Goal: Task Accomplishment & Management: Use online tool/utility

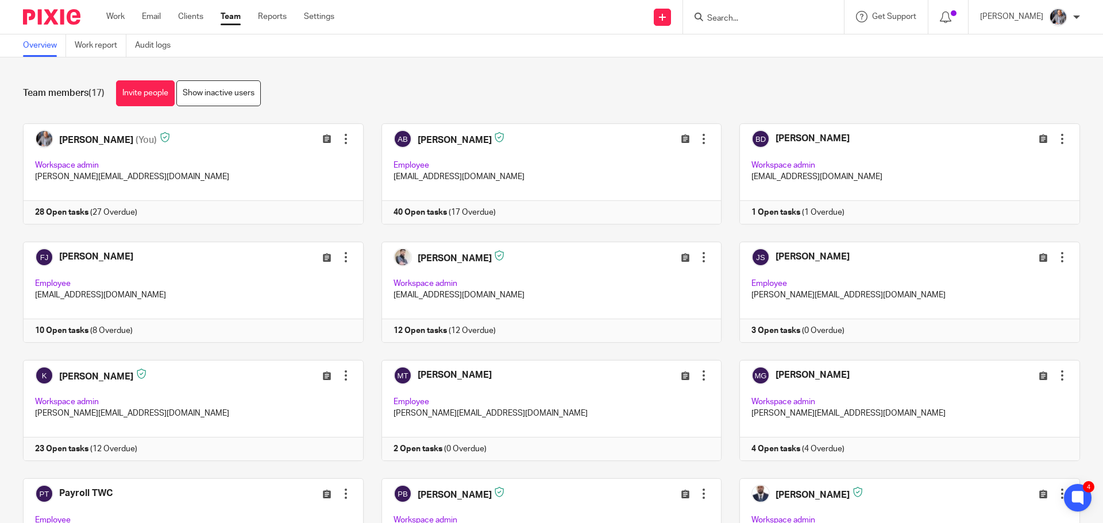
click at [745, 21] on input "Search" at bounding box center [757, 19] width 103 height 10
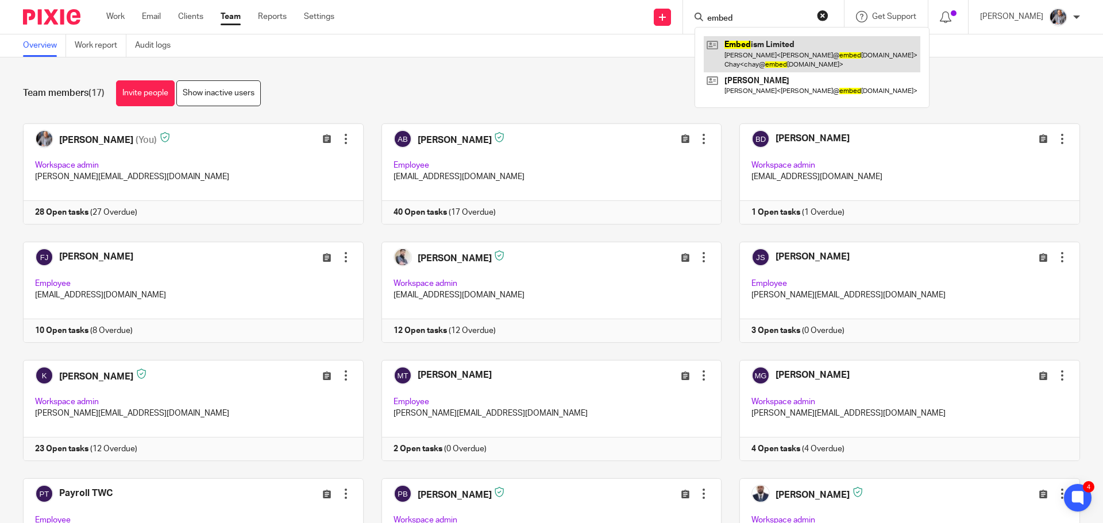
type input "embed"
click at [775, 48] on link at bounding box center [812, 54] width 217 height 36
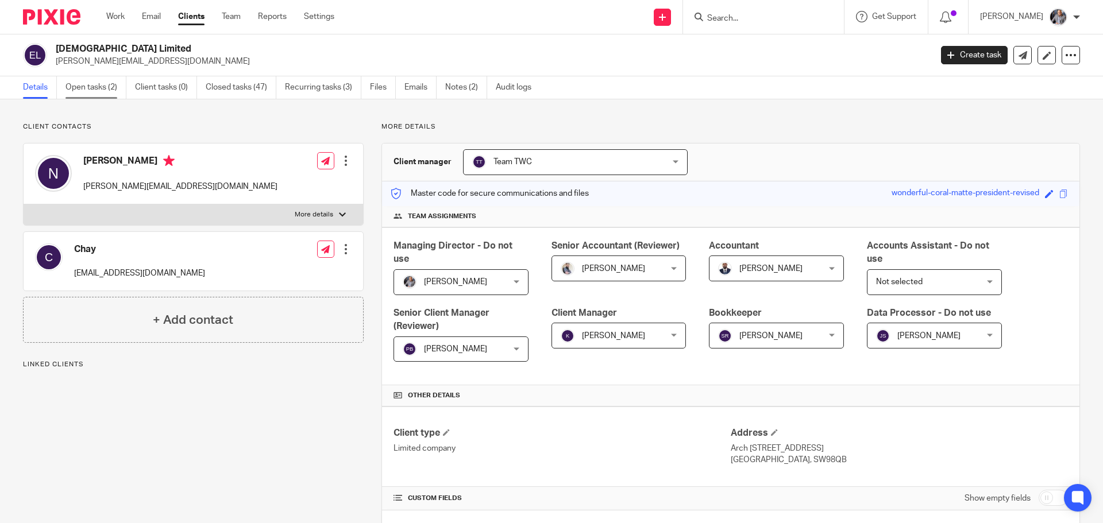
click at [99, 94] on link "Open tasks (2)" at bounding box center [95, 87] width 61 height 22
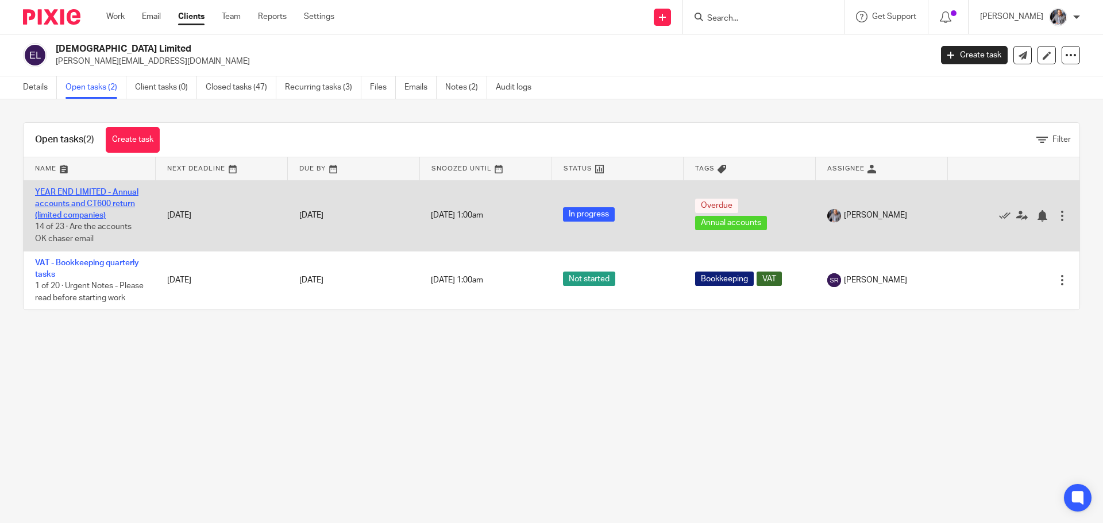
click at [68, 207] on link "YEAR END LIMITED - Annual accounts and CT600 return (limited companies)" at bounding box center [86, 204] width 103 height 32
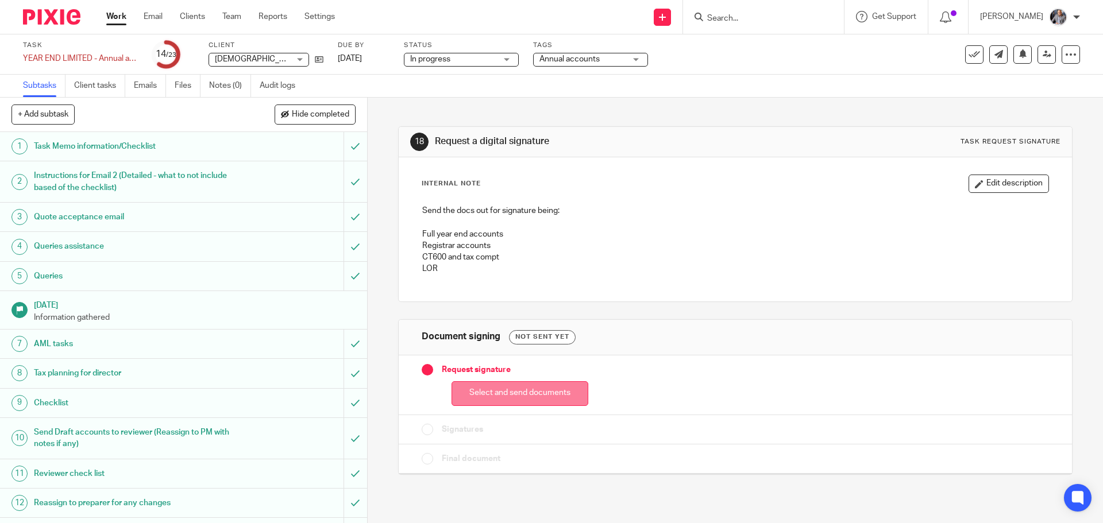
click at [512, 388] on button "Select and send documents" at bounding box center [519, 393] width 137 height 25
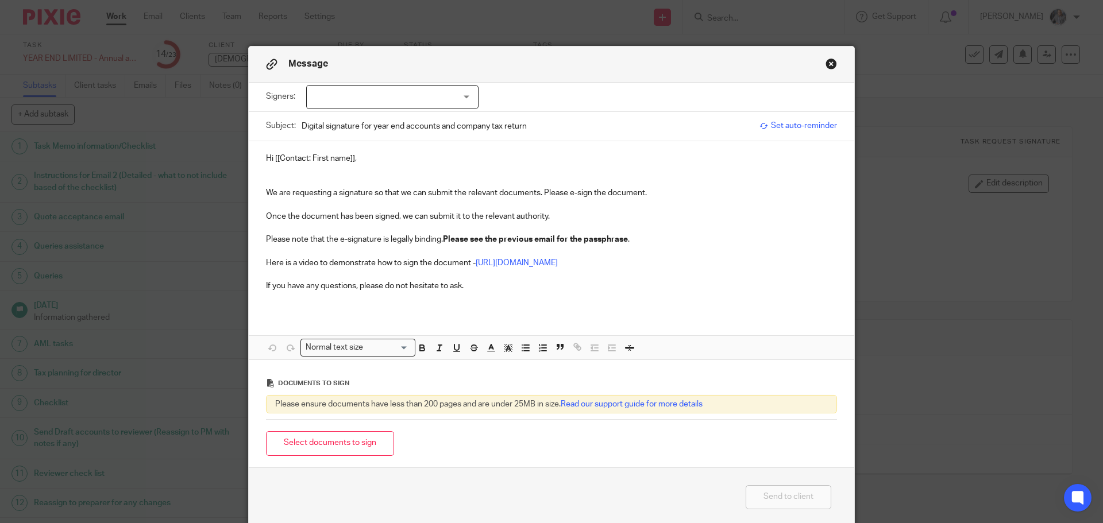
click at [387, 95] on div at bounding box center [392, 97] width 172 height 24
click at [370, 118] on li "Nathan" at bounding box center [388, 121] width 171 height 24
checkbox input "true"
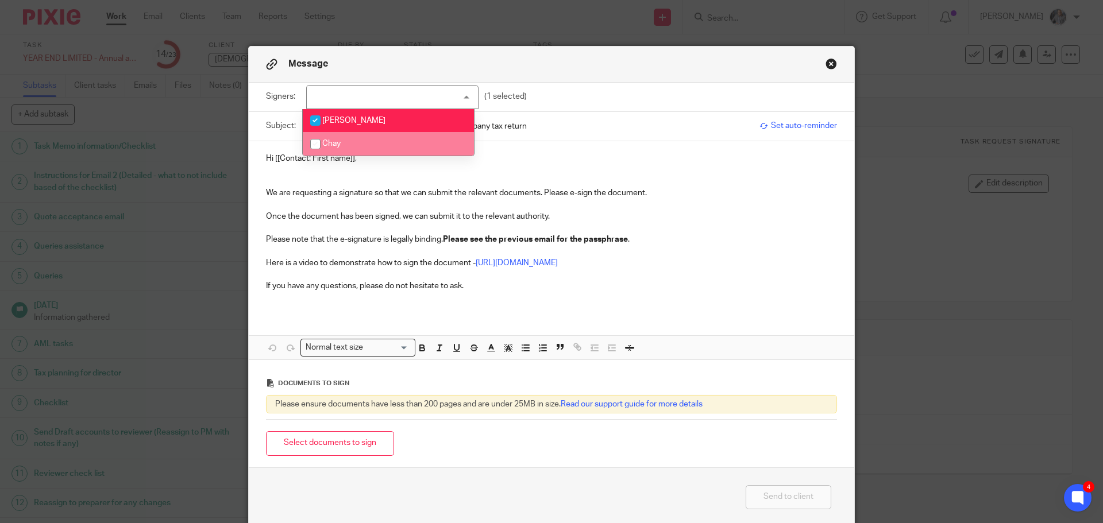
click at [358, 145] on li "Chay" at bounding box center [388, 144] width 171 height 24
checkbox input "true"
click at [359, 126] on li "Nathan" at bounding box center [388, 121] width 171 height 24
checkbox input "false"
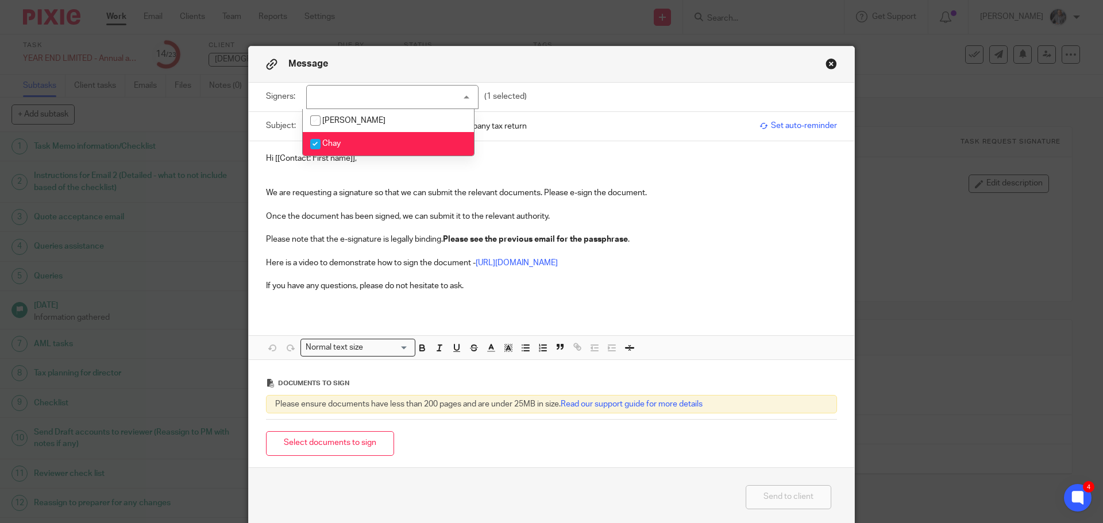
click at [353, 136] on li "Chay" at bounding box center [388, 144] width 171 height 24
checkbox input "false"
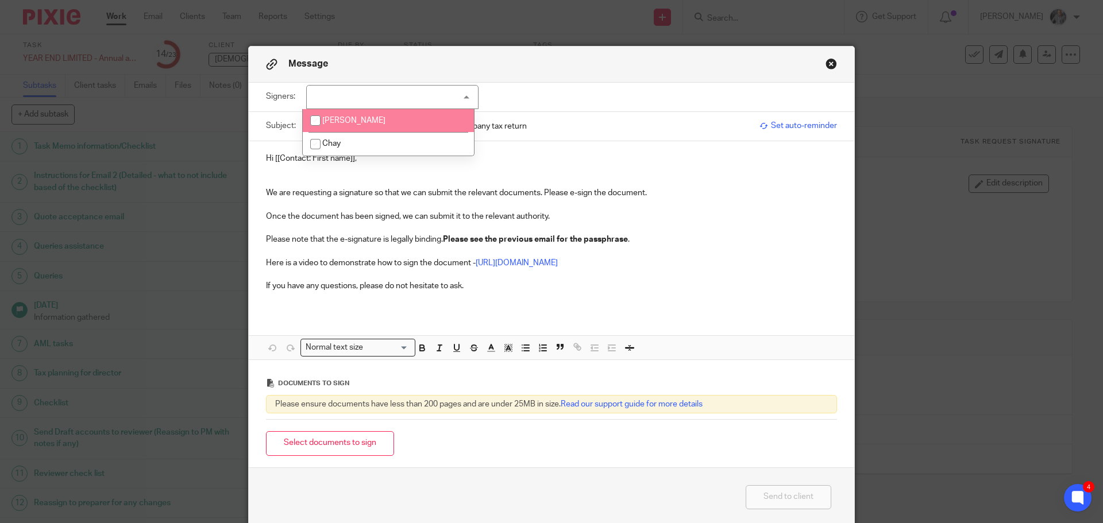
click at [352, 125] on li "Nathan" at bounding box center [388, 121] width 171 height 24
checkbox input "true"
drag, startPoint x: 651, startPoint y: 168, endPoint x: 787, endPoint y: 117, distance: 145.6
click at [657, 168] on p at bounding box center [551, 176] width 571 height 24
click at [799, 133] on div "Subject: Digital signature for year end accounts and company tax return Set aut…" at bounding box center [551, 126] width 571 height 29
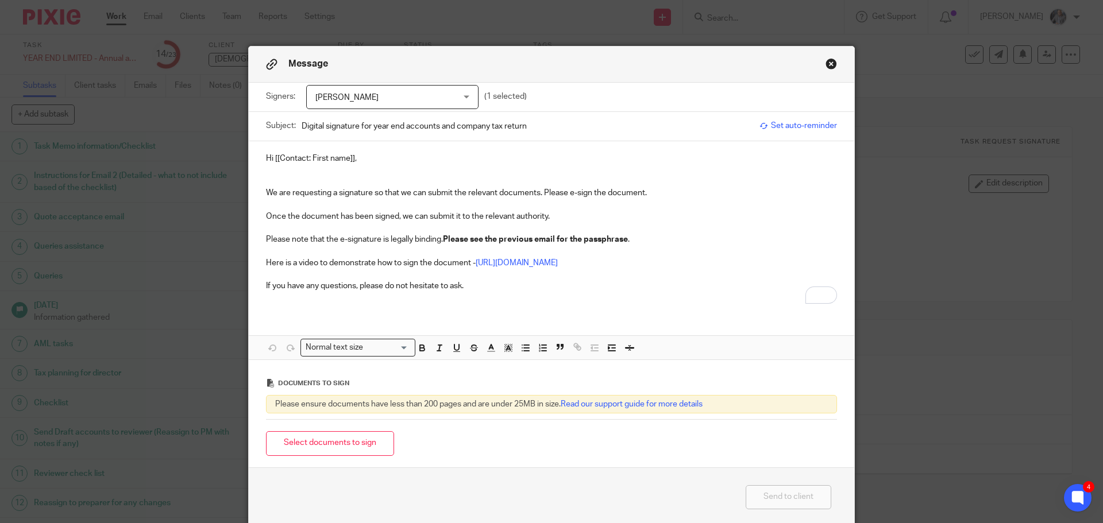
click at [797, 125] on span "Set auto-reminder" at bounding box center [798, 125] width 78 height 11
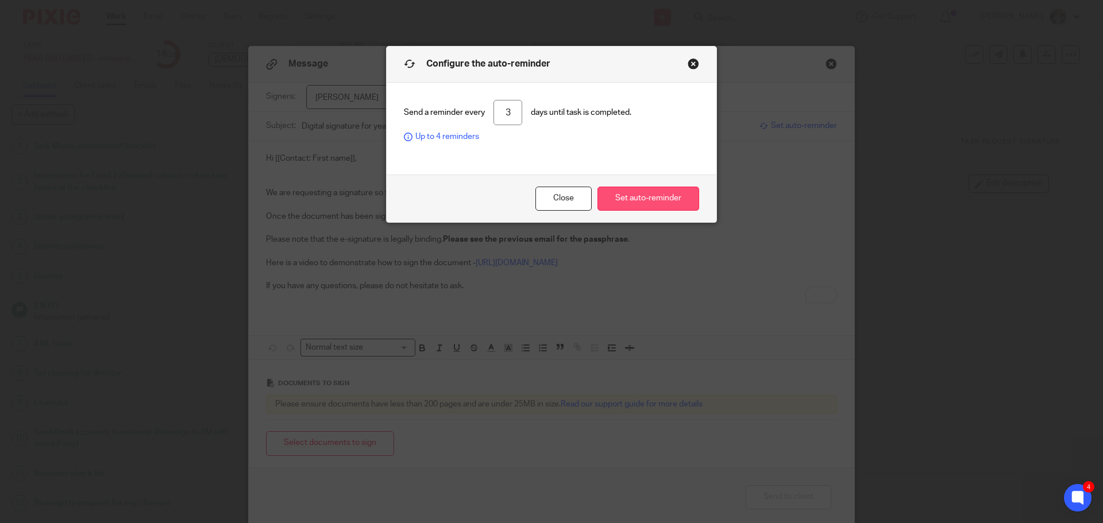
click at [653, 196] on button "Set auto-reminder" at bounding box center [648, 199] width 102 height 25
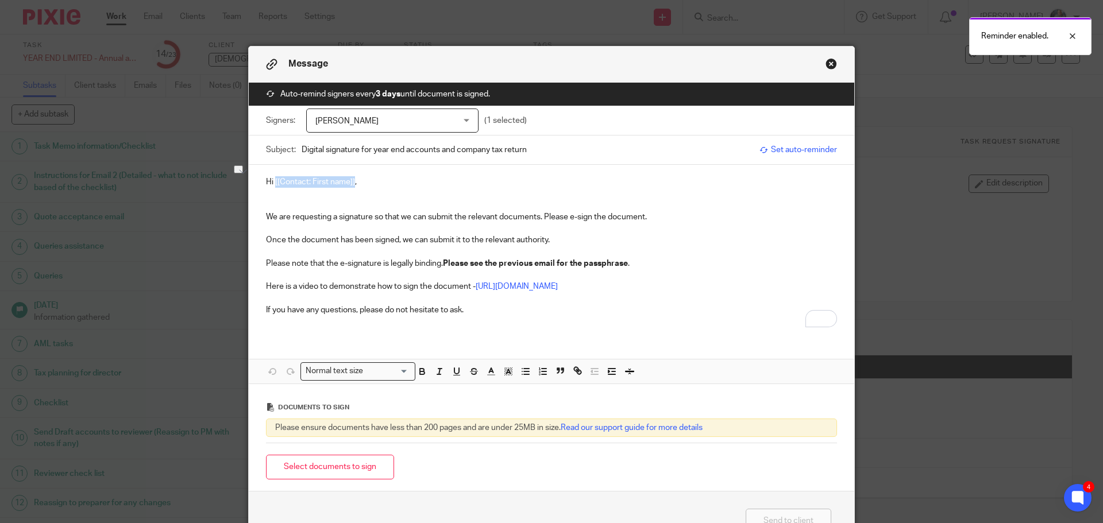
drag, startPoint x: 349, startPoint y: 182, endPoint x: 272, endPoint y: 184, distance: 77.6
click at [272, 184] on p "Hi [[Contact: First name]]," at bounding box center [551, 181] width 571 height 11
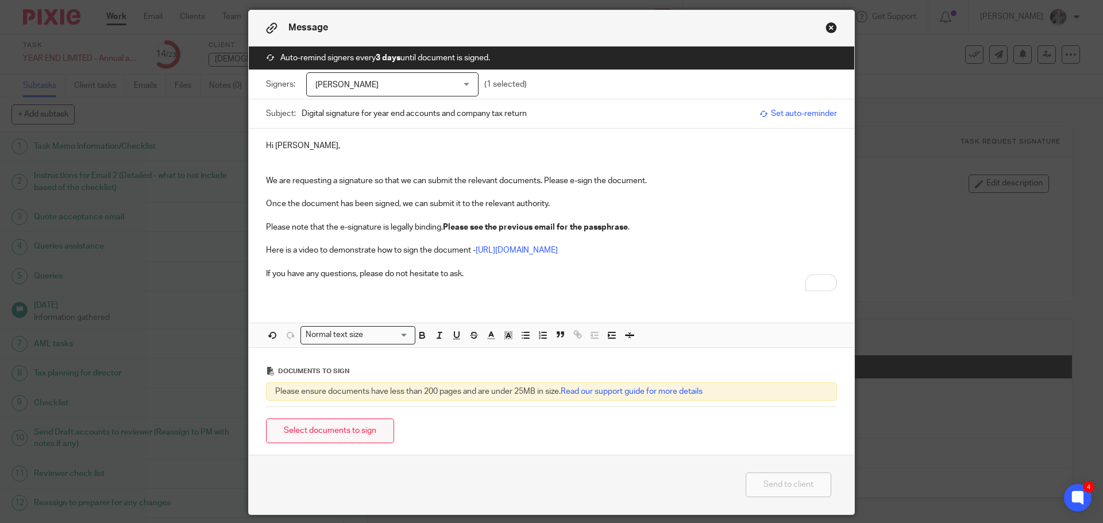
scroll to position [74, 0]
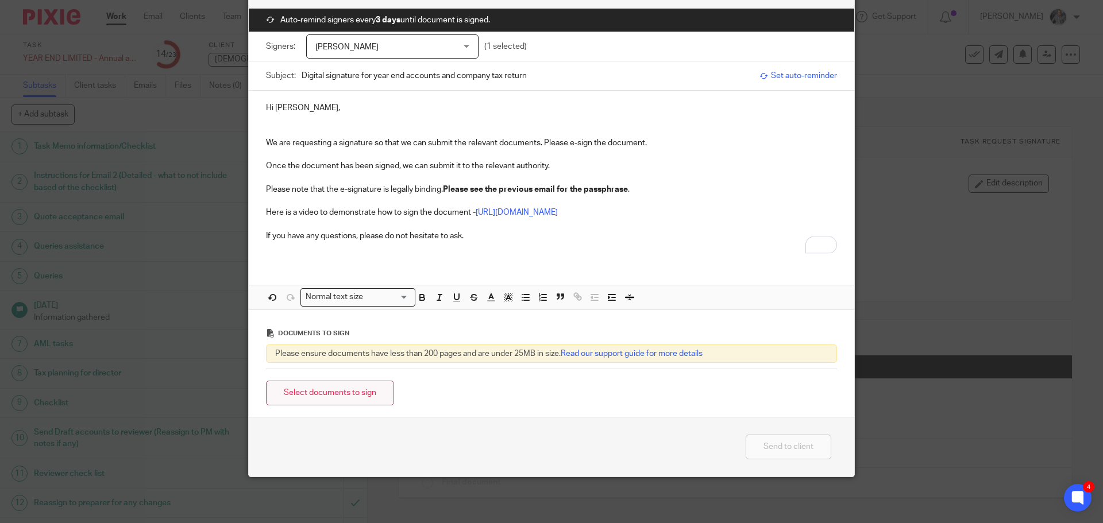
click at [343, 396] on button "Select documents to sign" at bounding box center [330, 393] width 128 height 25
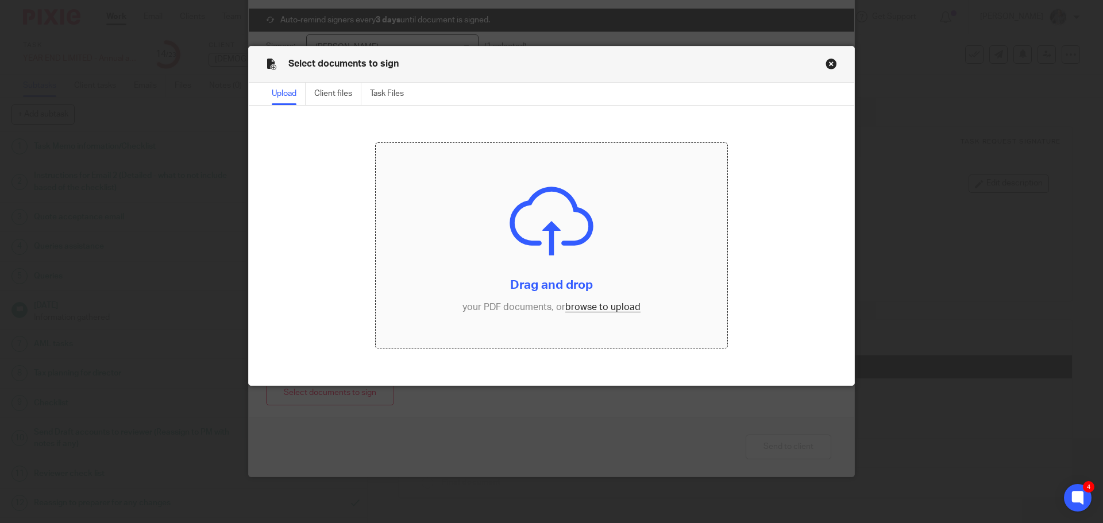
click at [574, 306] on input "file" at bounding box center [552, 246] width 352 height 206
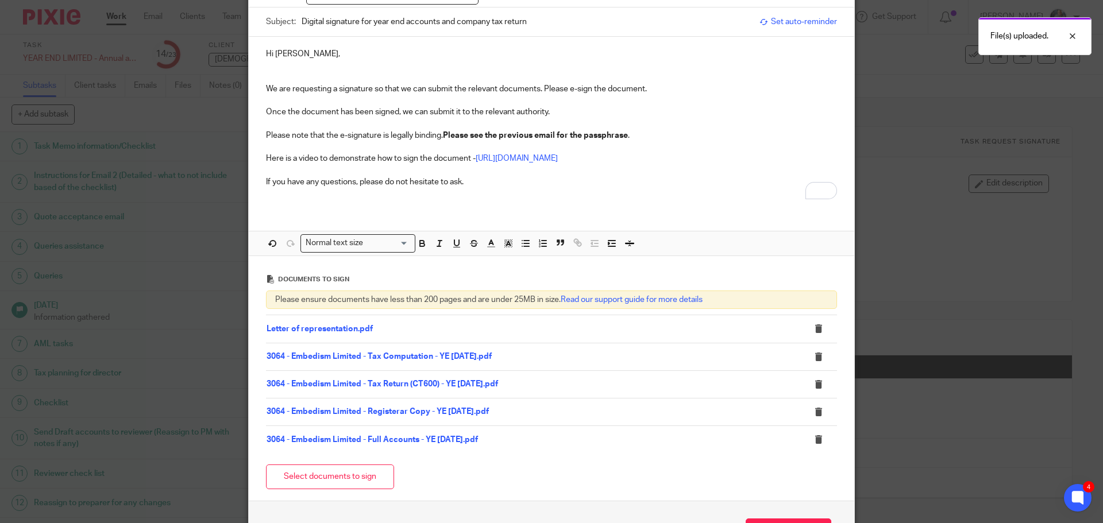
scroll to position [212, 0]
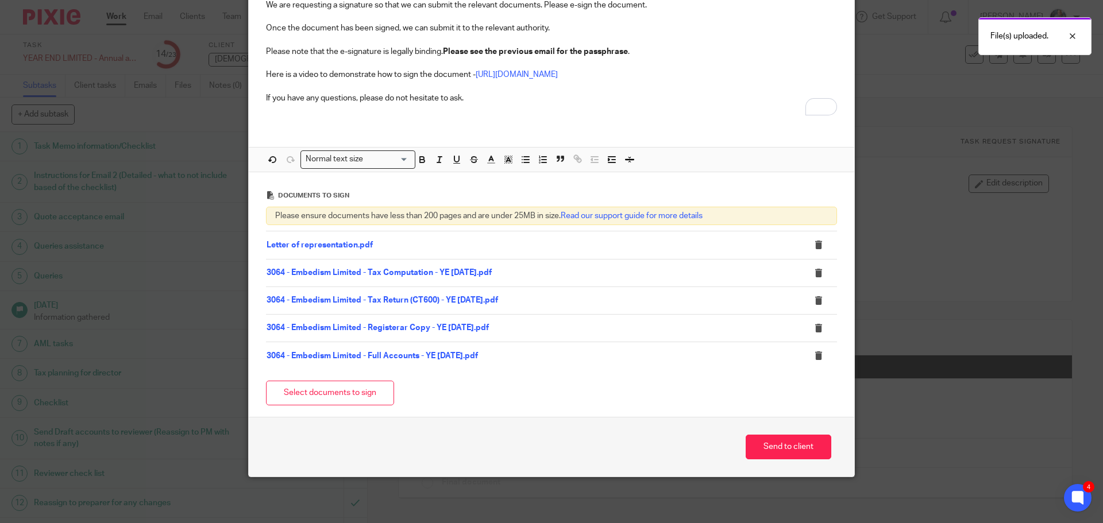
click at [416, 357] on link "3064 - Embedism Limited - Full Accounts - YE 30.04.2025.pdf" at bounding box center [372, 356] width 211 height 8
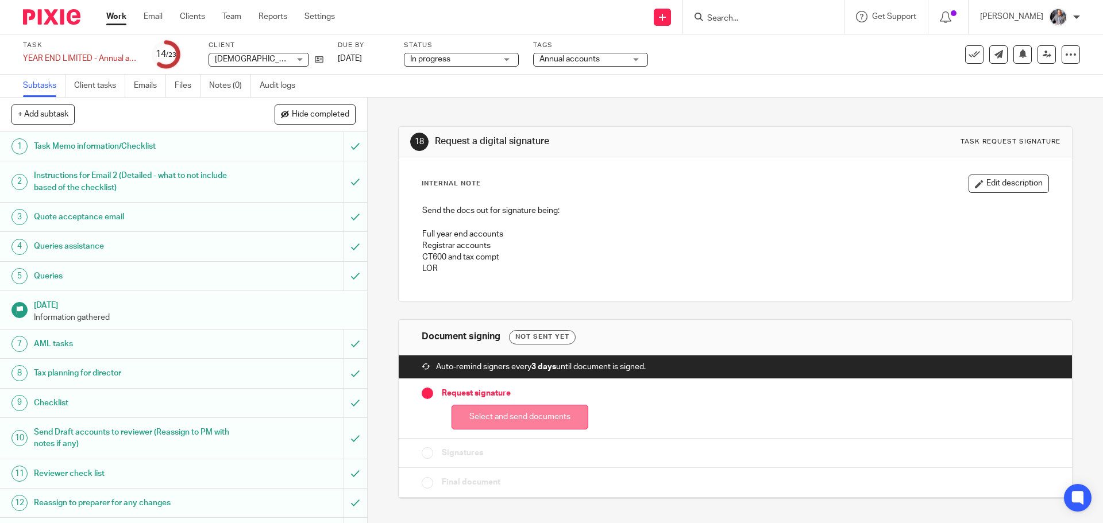
click at [529, 419] on button "Select and send documents" at bounding box center [519, 417] width 137 height 25
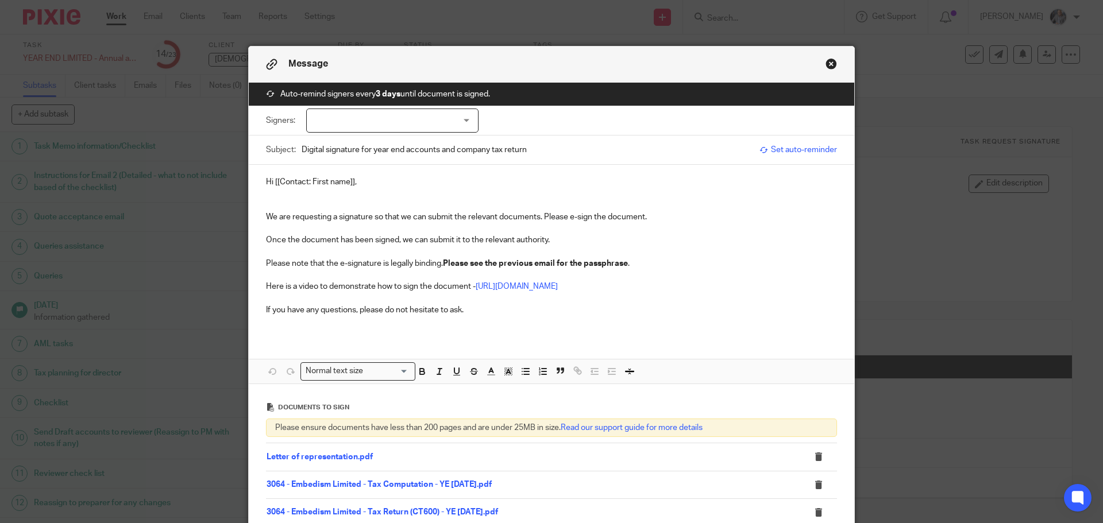
click at [443, 125] on div at bounding box center [392, 121] width 172 height 24
click at [391, 142] on li "Nathan" at bounding box center [388, 145] width 171 height 24
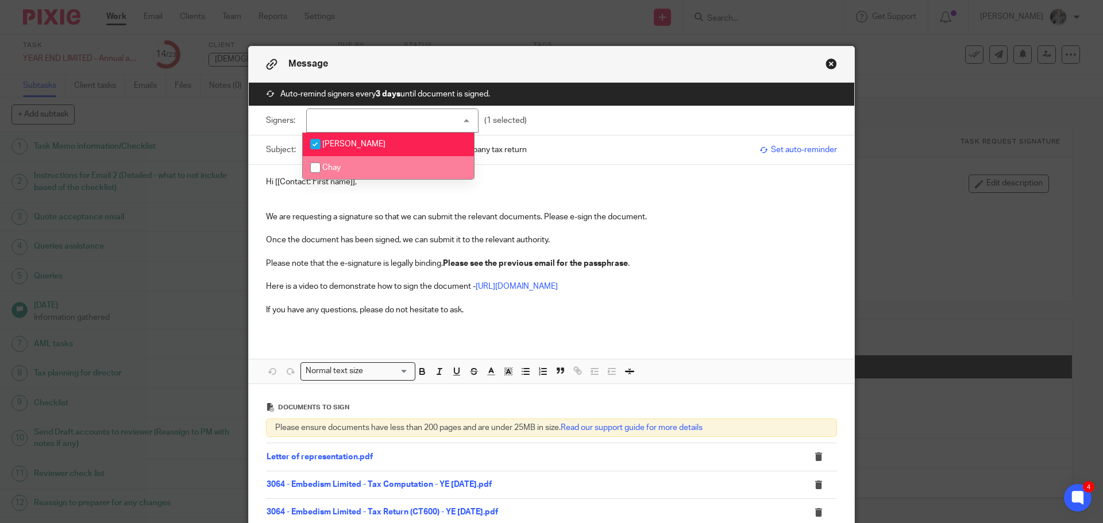
click at [643, 194] on p at bounding box center [551, 200] width 571 height 24
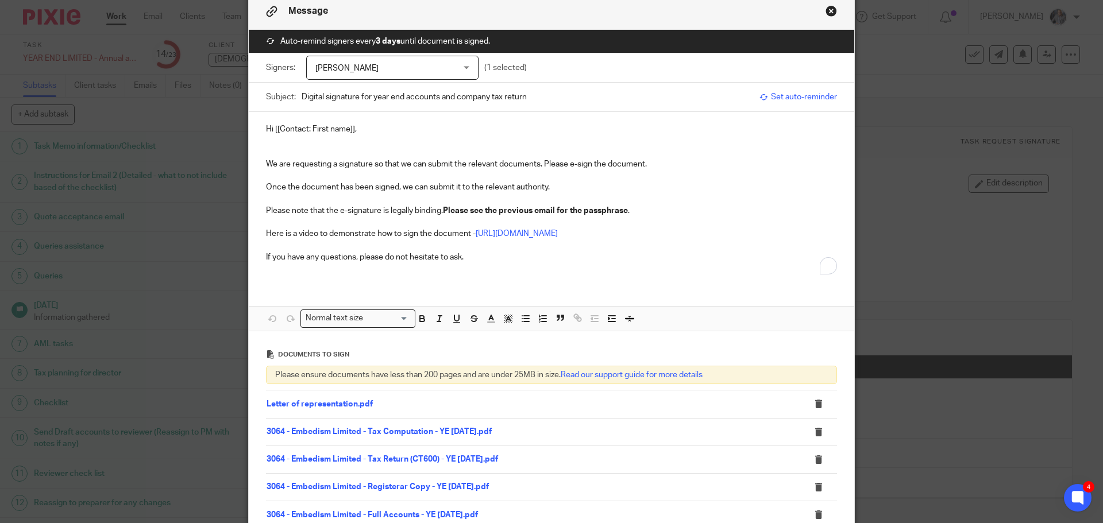
scroll to position [115, 0]
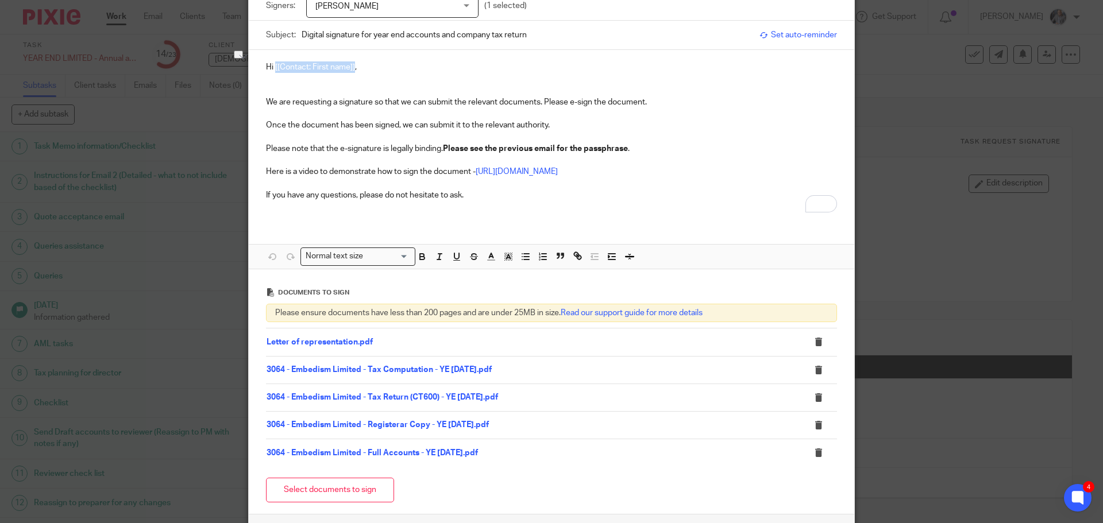
drag, startPoint x: 350, startPoint y: 68, endPoint x: 272, endPoint y: 71, distance: 78.2
click at [271, 71] on p "Hi [[Contact: First name]]," at bounding box center [551, 66] width 571 height 11
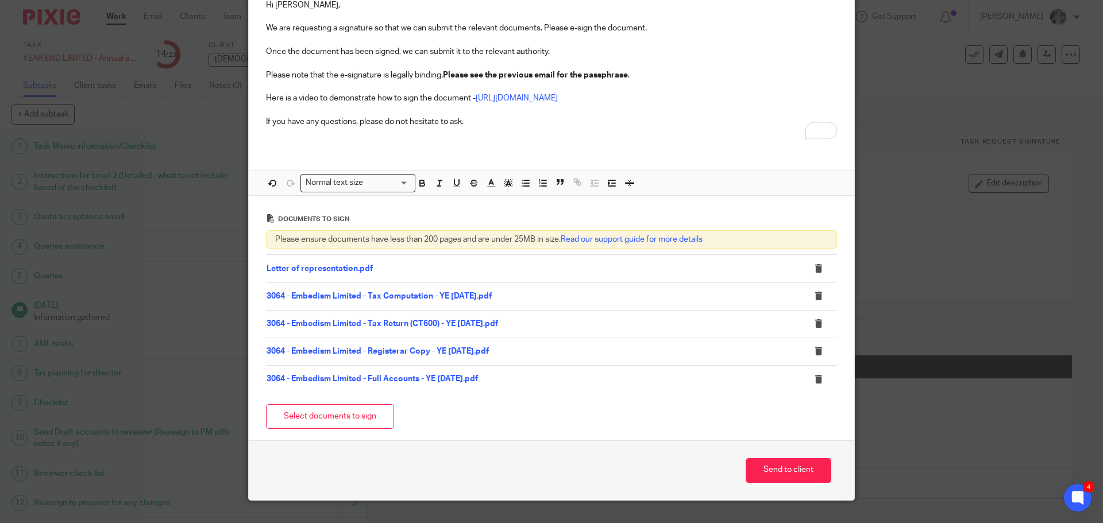
scroll to position [200, 0]
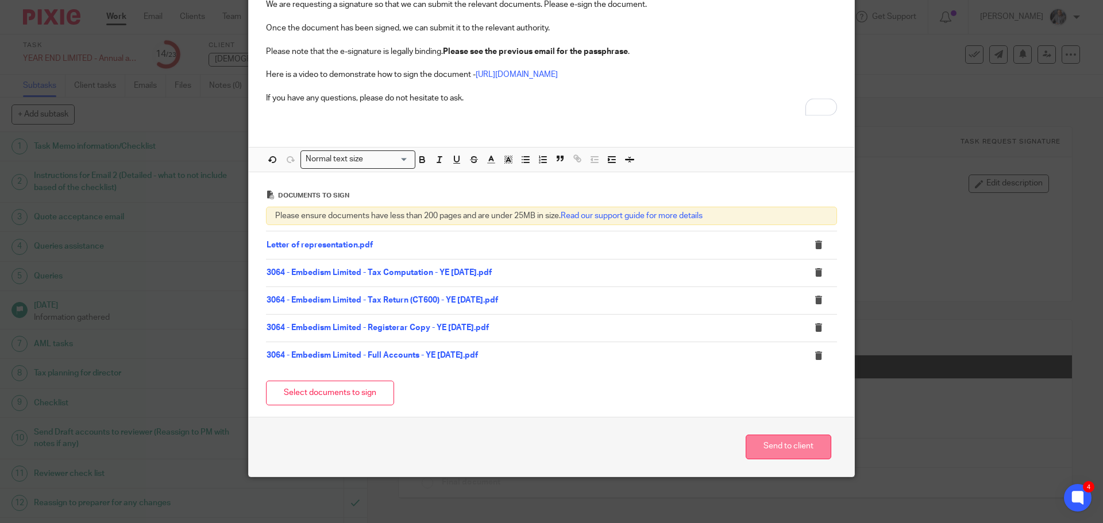
click at [776, 444] on button "Send to client" at bounding box center [789, 447] width 86 height 25
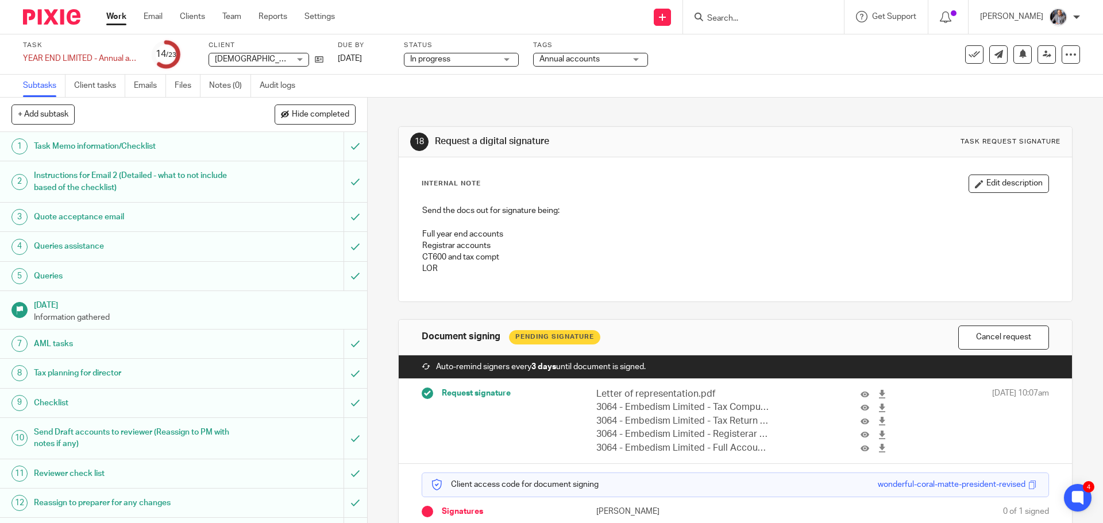
click at [769, 132] on div "18 Request a digital signature Task request signature" at bounding box center [735, 142] width 673 height 30
click at [731, 17] on input "Search" at bounding box center [757, 19] width 103 height 10
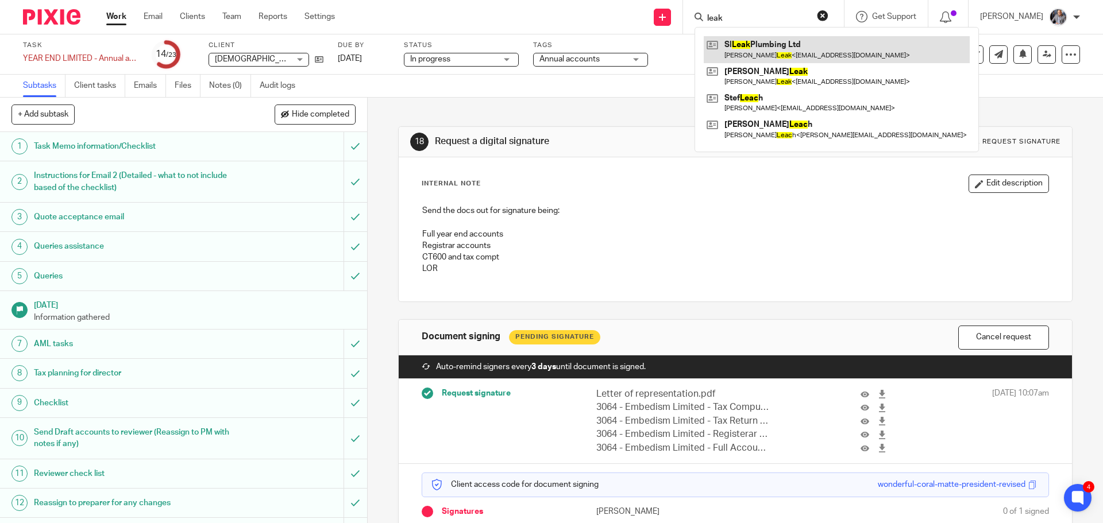
type input "leak"
click at [822, 56] on link at bounding box center [837, 49] width 266 height 26
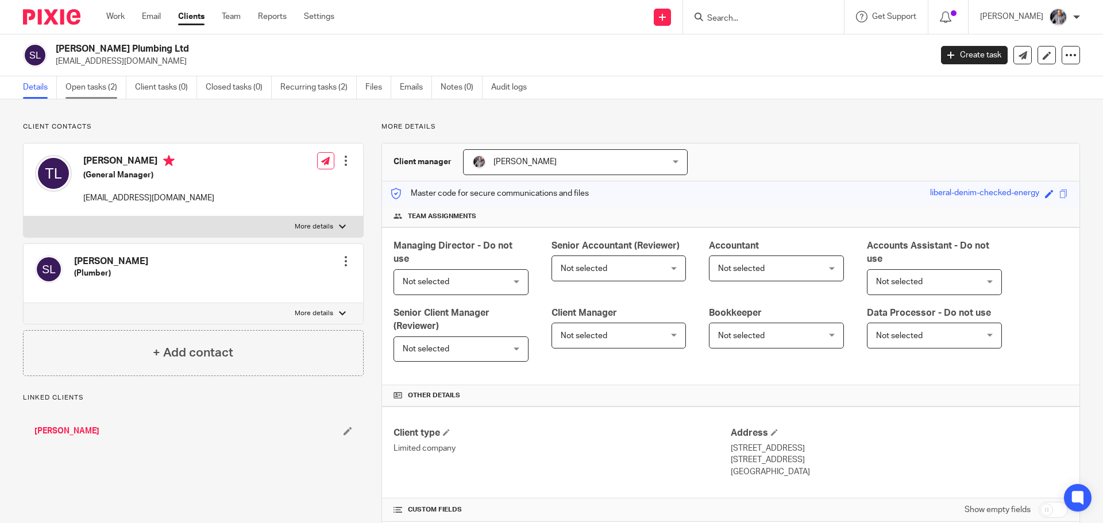
click at [87, 89] on link "Open tasks (2)" at bounding box center [95, 87] width 61 height 22
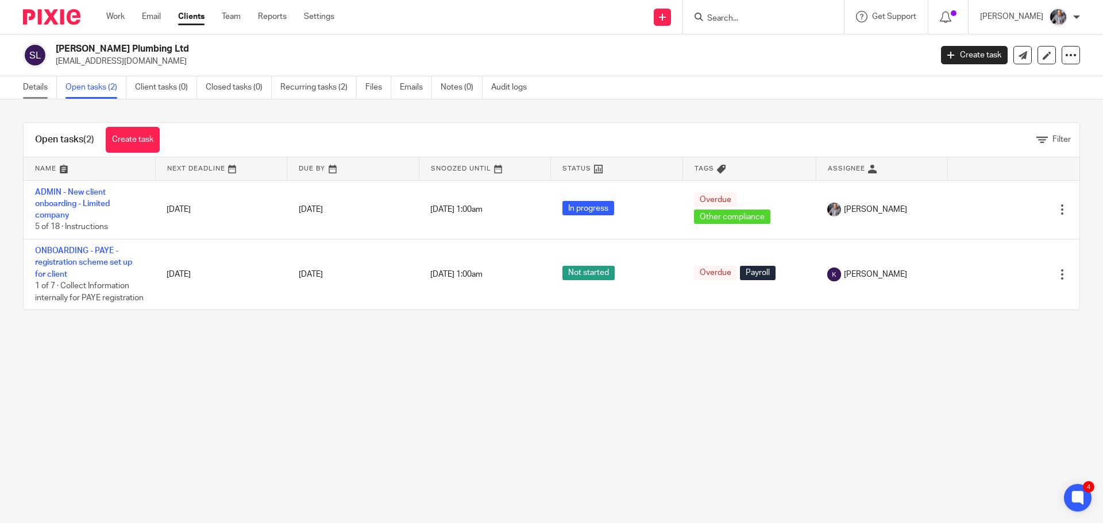
click at [38, 90] on link "Details" at bounding box center [40, 87] width 34 height 22
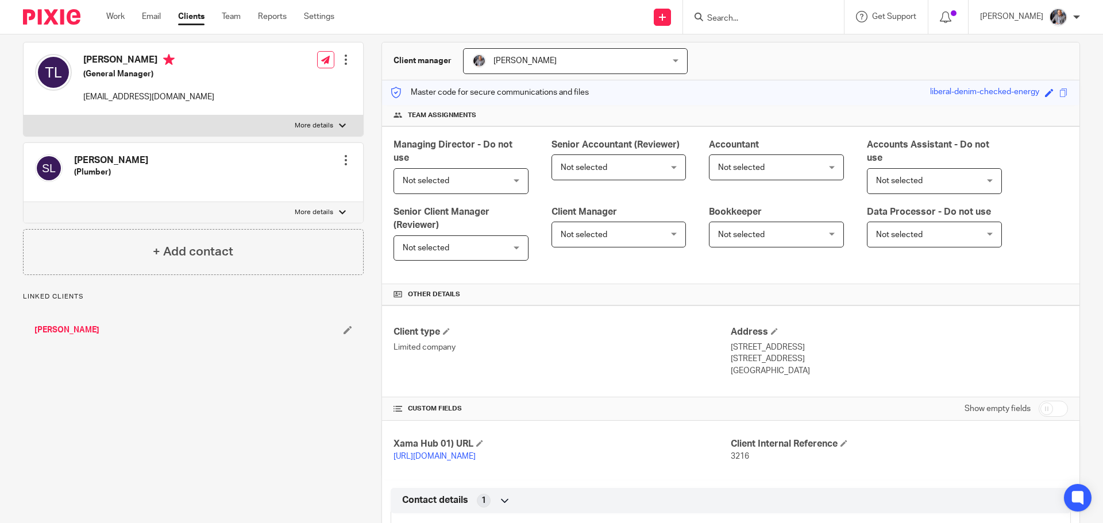
scroll to position [324, 0]
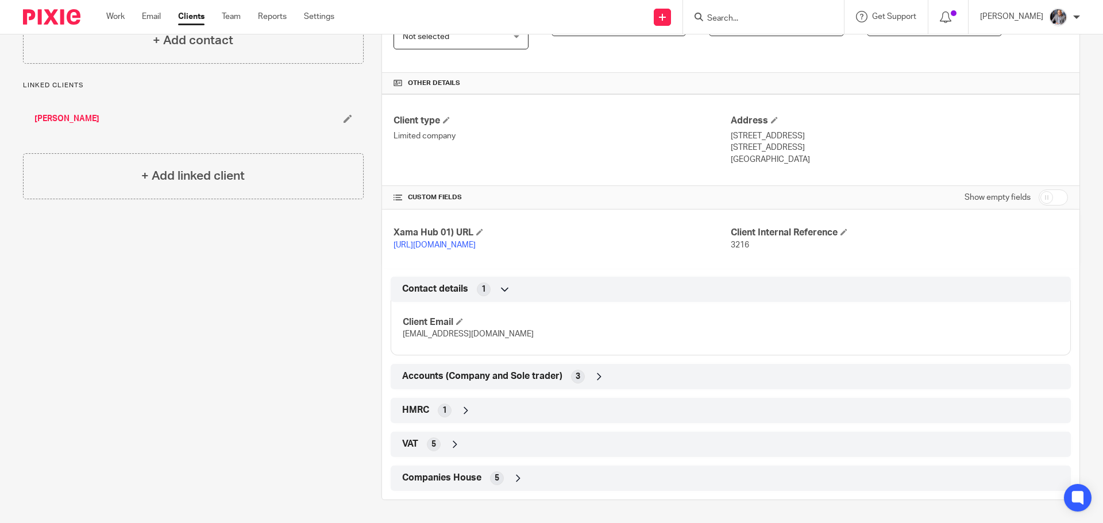
click at [413, 409] on span "HMRC" at bounding box center [415, 410] width 27 height 12
